Goal: Ask a question

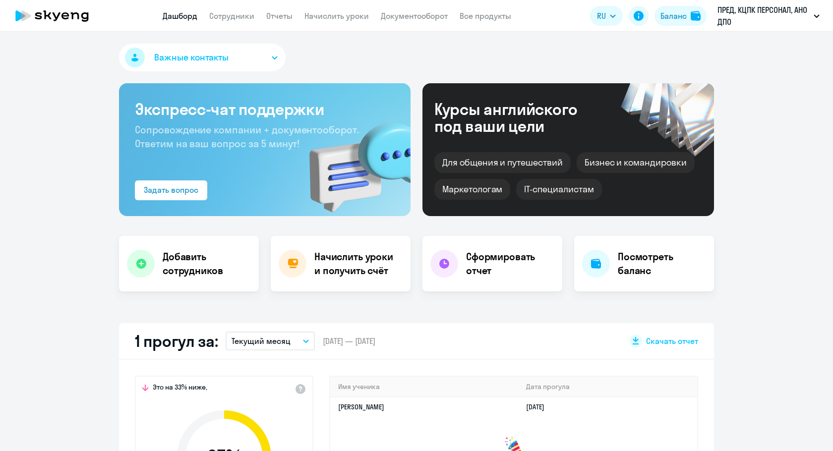
select select "30"
click at [808, 426] on circle at bounding box center [809, 426] width 28 height 28
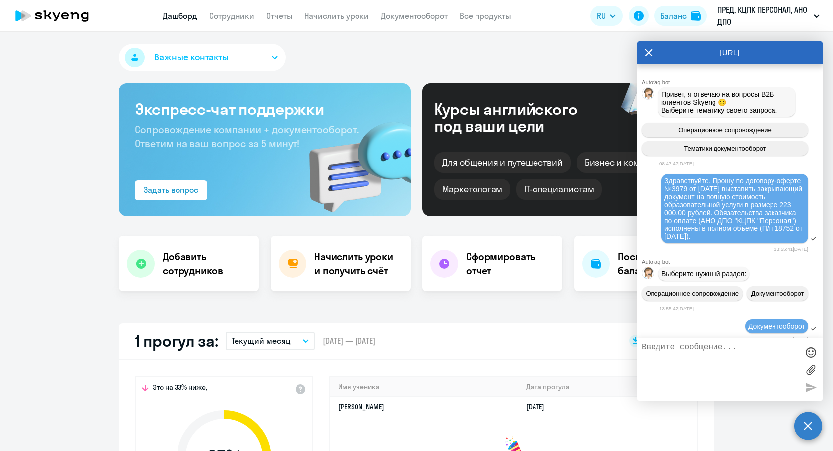
scroll to position [592, 0]
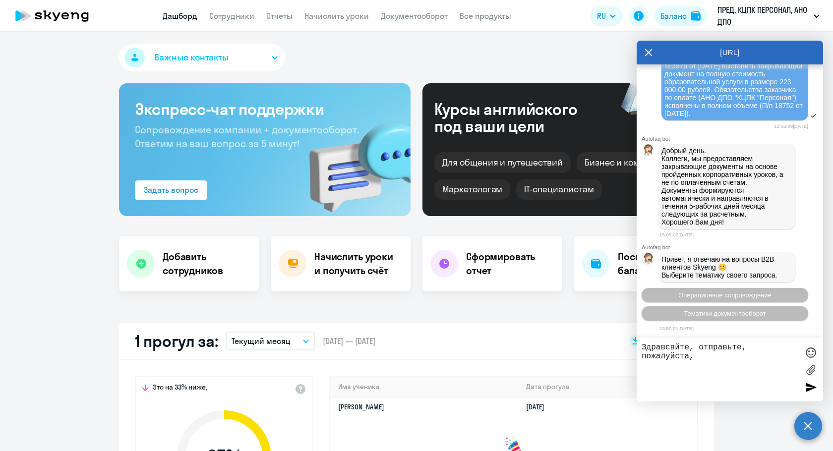
click at [675, 346] on textarea "Здравсвйте, отправьте, пожалуйста," at bounding box center [720, 370] width 157 height 54
click at [690, 354] on textarea "Здравсвуйте, отправьте, пожалуйста," at bounding box center [720, 370] width 157 height 54
click at [697, 357] on textarea "Здравсвуйте, отправьте, пожалуйста," at bounding box center [720, 370] width 157 height 54
type textarea "Здравсвуйте, отправьте, пожалуйста, счет на оплату с подписью и печатью"
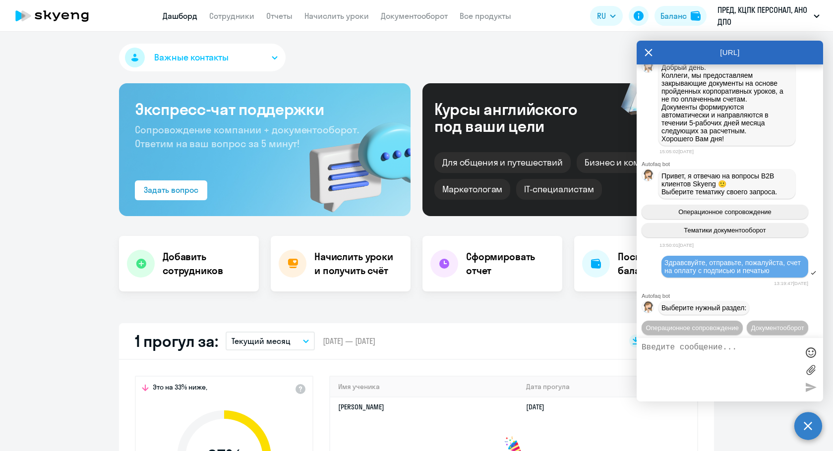
scroll to position [708, 0]
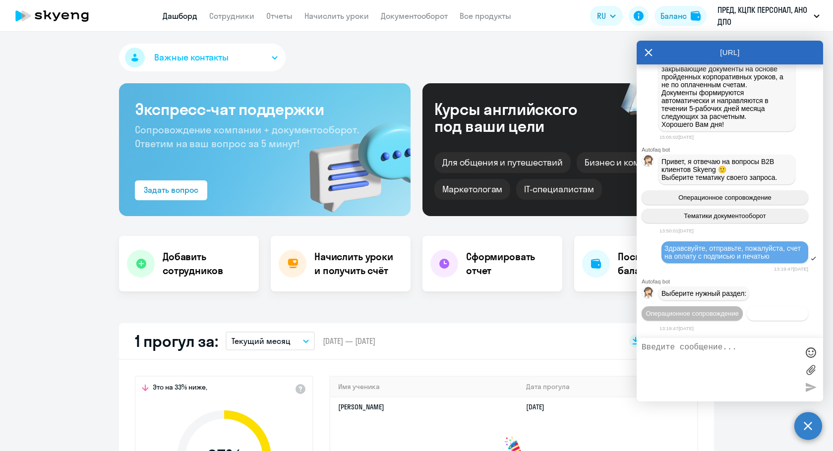
click at [751, 314] on span "Документооборот" at bounding box center [777, 313] width 53 height 7
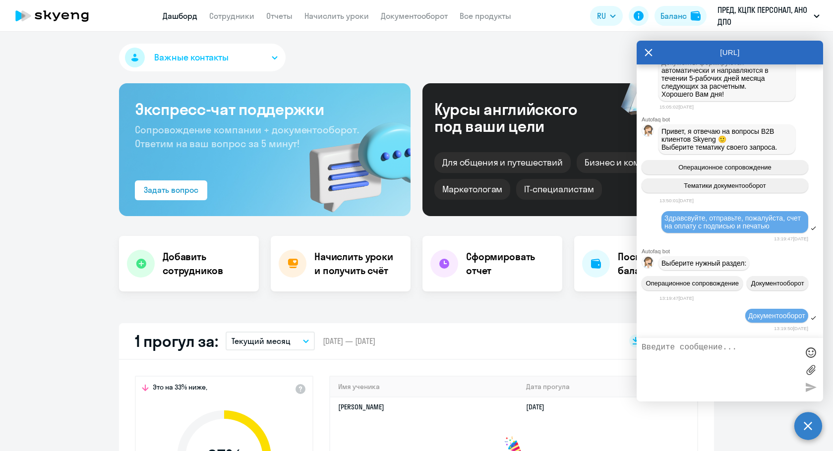
scroll to position [871, 0]
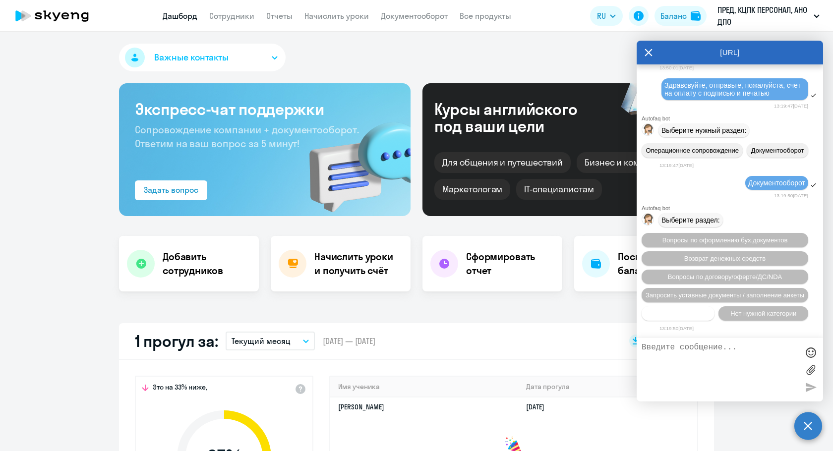
click at [701, 316] on button "Прочие вопросы" at bounding box center [678, 314] width 73 height 14
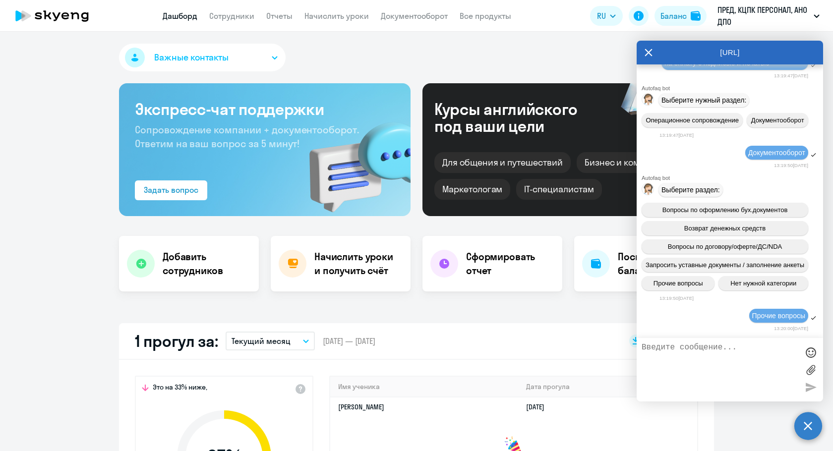
scroll to position [1054, 0]
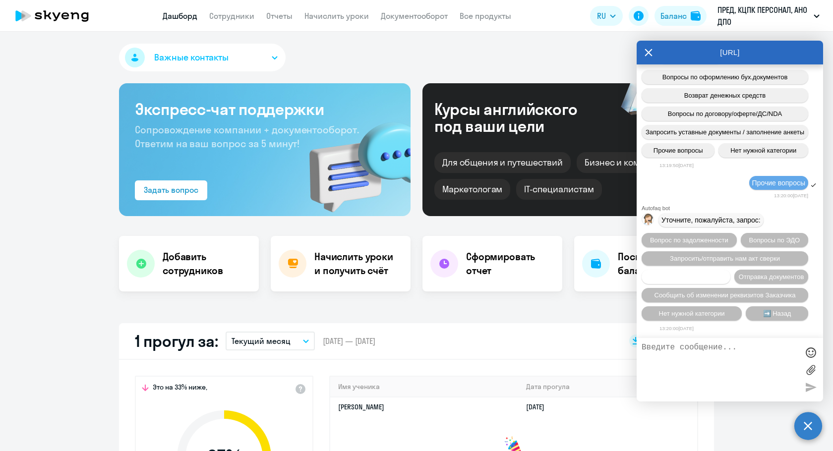
click at [727, 273] on span "Вопросы по счетам/оплате" at bounding box center [686, 276] width 80 height 7
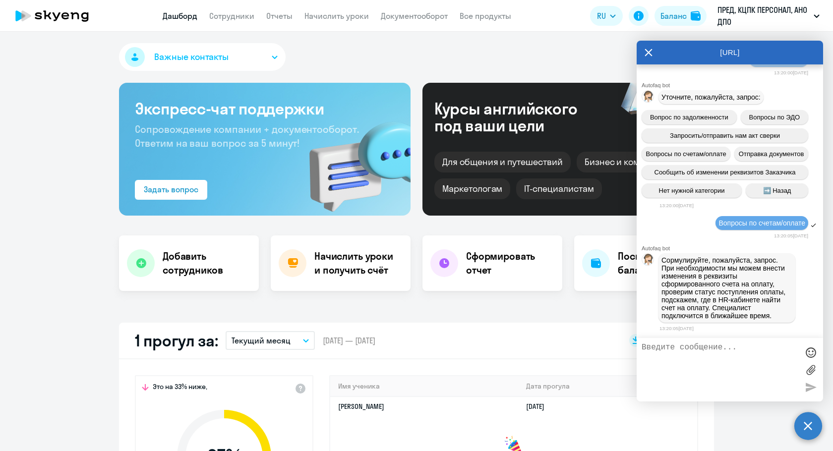
scroll to position [0, 0]
click at [481, 263] on h4 "Сформировать отчет" at bounding box center [510, 264] width 88 height 28
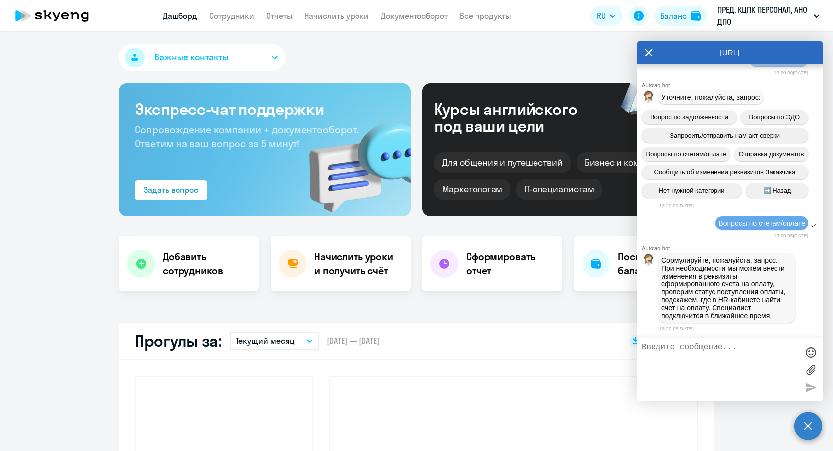
select select "30"
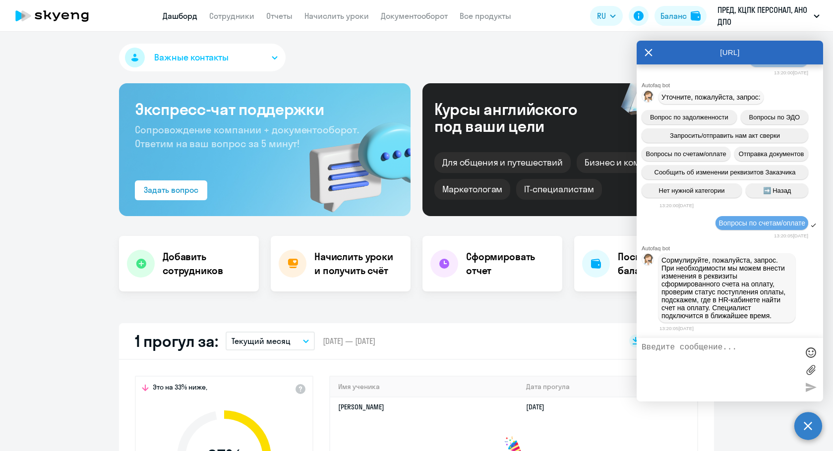
click at [321, 25] on app-header "Дашборд Сотрудники Отчеты Начислить уроки Документооборот Все продукты Дашборд …" at bounding box center [416, 16] width 833 height 32
click at [324, 15] on link "Начислить уроки" at bounding box center [337, 16] width 64 height 10
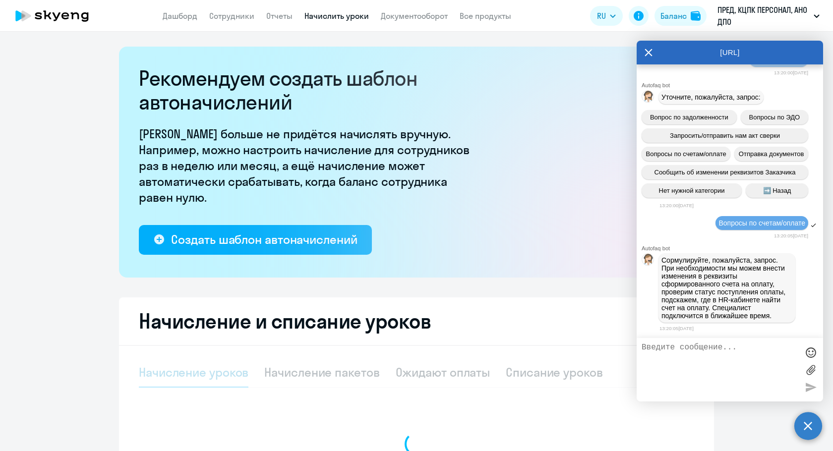
select select "10"
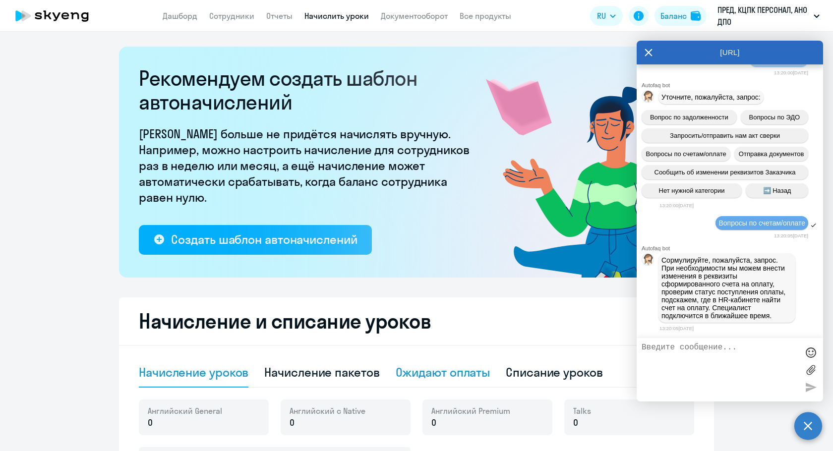
click at [422, 373] on div "Ожидают оплаты" at bounding box center [443, 373] width 95 height 16
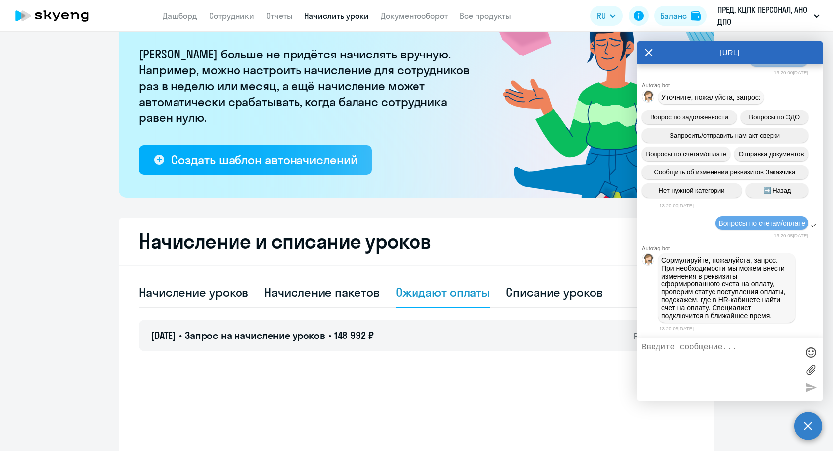
scroll to position [99, 0]
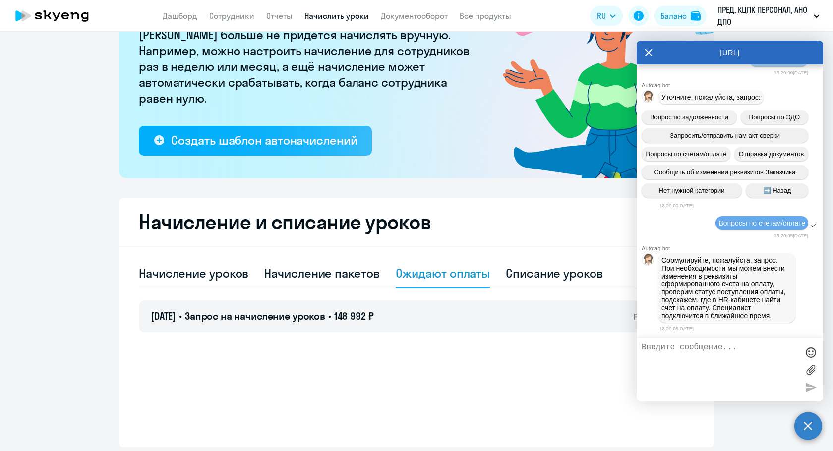
click at [706, 367] on textarea at bounding box center [720, 370] width 157 height 54
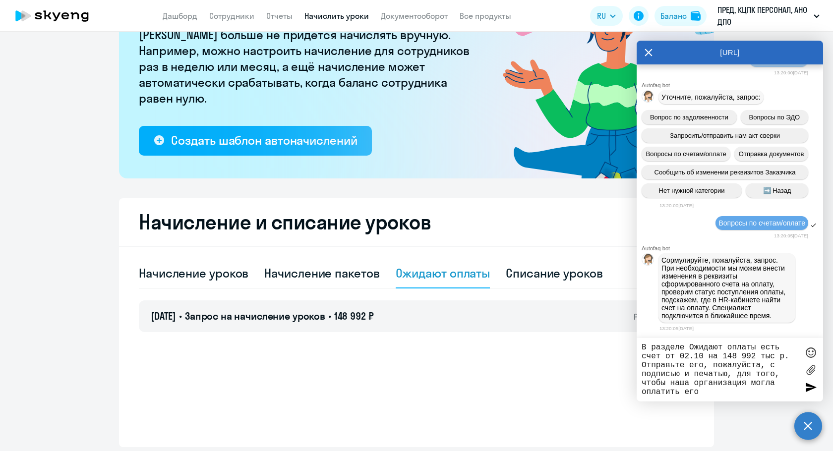
type textarea "В разделе Ожидают оплаты есть счет от 02.10 на 148 992 тыс р. Отправьте его, по…"
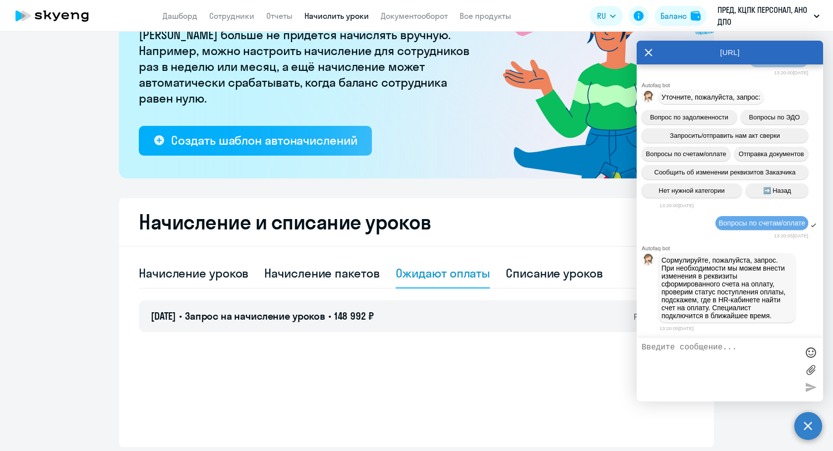
scroll to position [1247, 0]
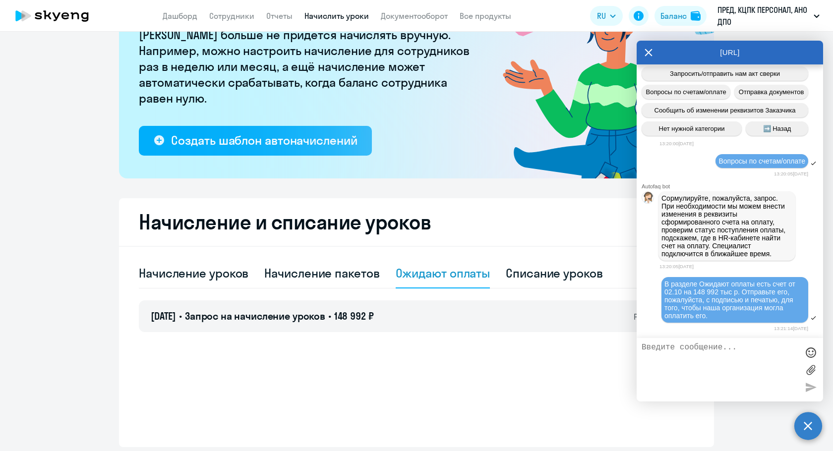
click at [810, 369] on label at bounding box center [811, 370] width 15 height 15
click at [0, 0] on input "file" at bounding box center [0, 0] width 0 height 0
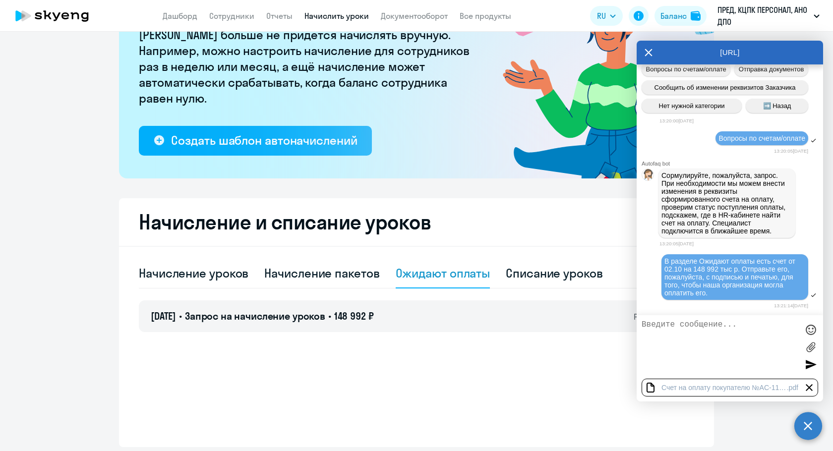
click at [809, 362] on div at bounding box center [811, 364] width 15 height 15
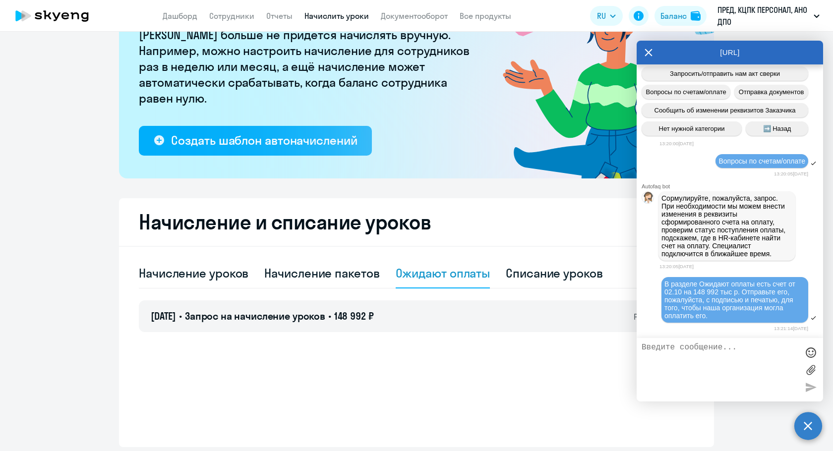
scroll to position [1282, 0]
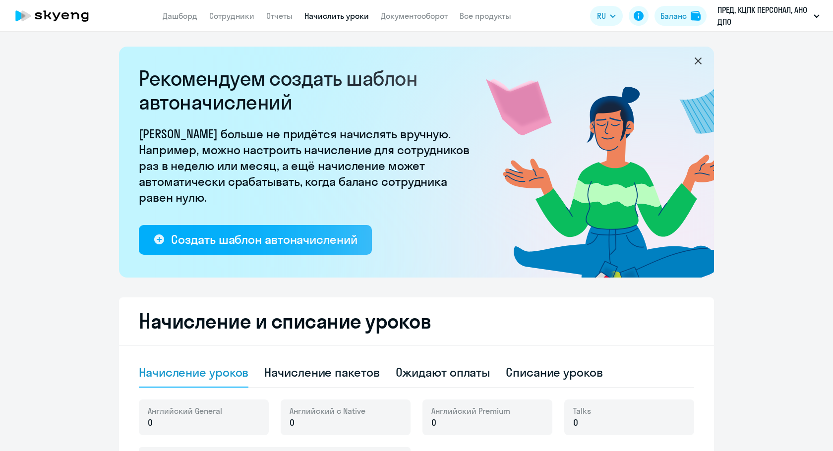
select select "10"
click at [813, 429] on circle at bounding box center [809, 426] width 28 height 28
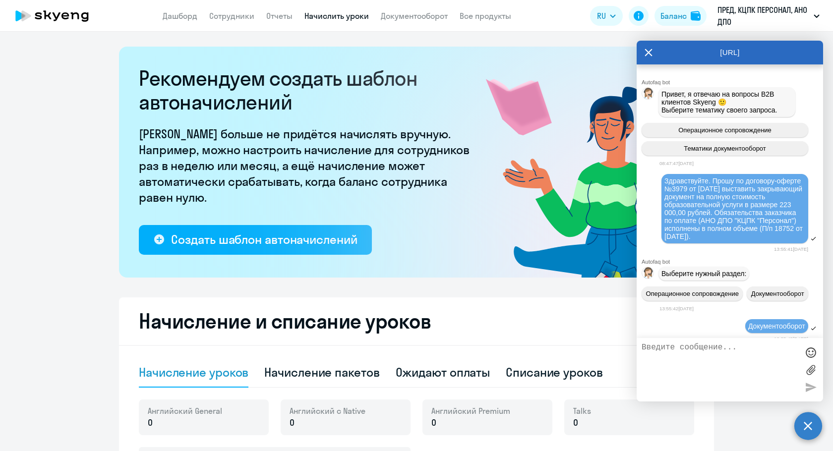
scroll to position [1282, 0]
